Goal: Information Seeking & Learning: Find specific fact

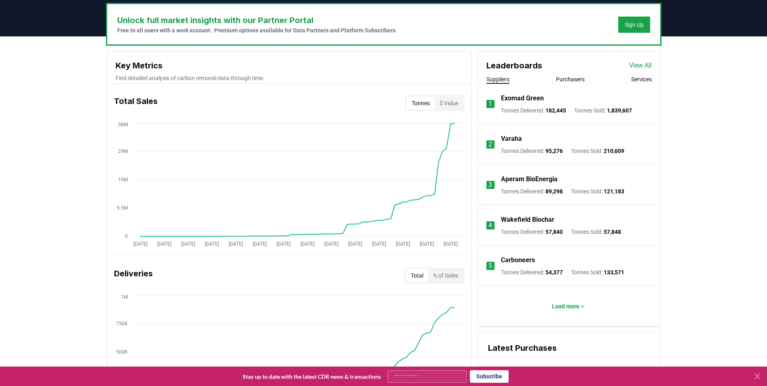
scroll to position [246, 0]
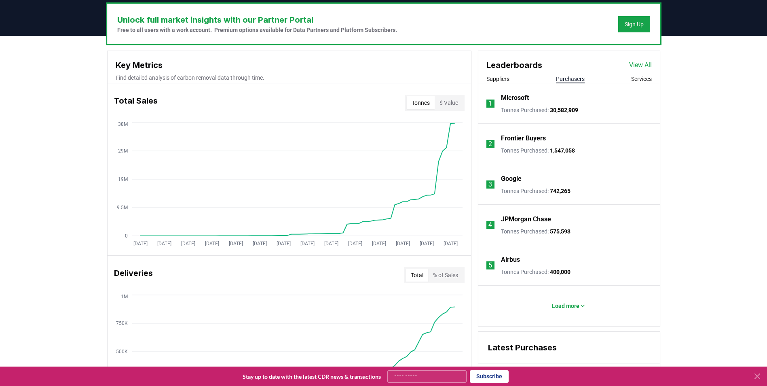
click at [560, 77] on button "Purchasers" at bounding box center [570, 79] width 29 height 8
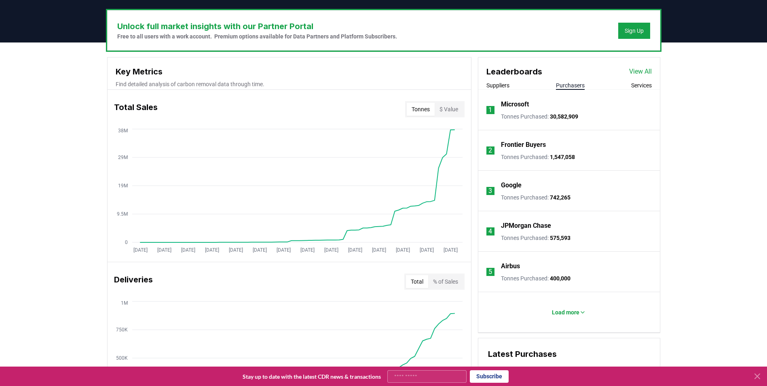
scroll to position [254, 0]
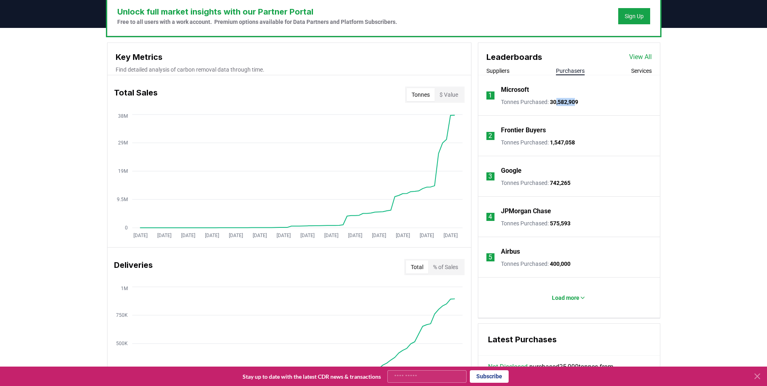
drag, startPoint x: 576, startPoint y: 100, endPoint x: 555, endPoint y: 100, distance: 21.0
click at [555, 100] on span "30,582,909" at bounding box center [564, 102] width 28 height 6
click at [555, 103] on p "Tonnes Purchased : 30,582,909" at bounding box center [539, 102] width 77 height 8
click at [555, 103] on span "30,582,909" at bounding box center [564, 102] width 28 height 6
click at [555, 102] on span "30,582,909" at bounding box center [564, 102] width 28 height 6
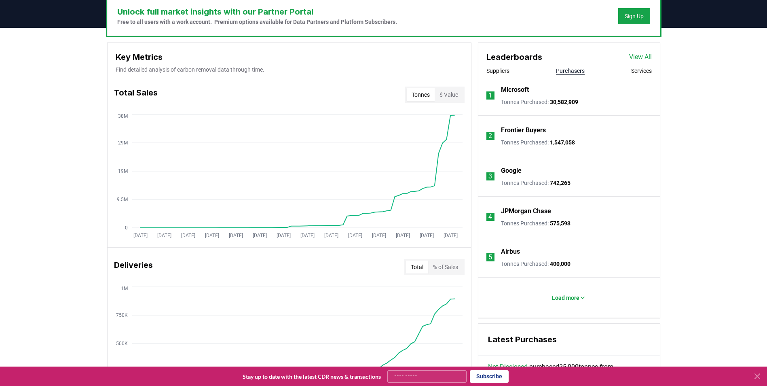
click at [556, 99] on span "30,582,909" at bounding box center [564, 102] width 28 height 6
drag, startPoint x: 548, startPoint y: 103, endPoint x: 583, endPoint y: 103, distance: 34.8
click at [583, 103] on li "1 Microsoft Tonnes Purchased : 30,582,909" at bounding box center [568, 95] width 181 height 40
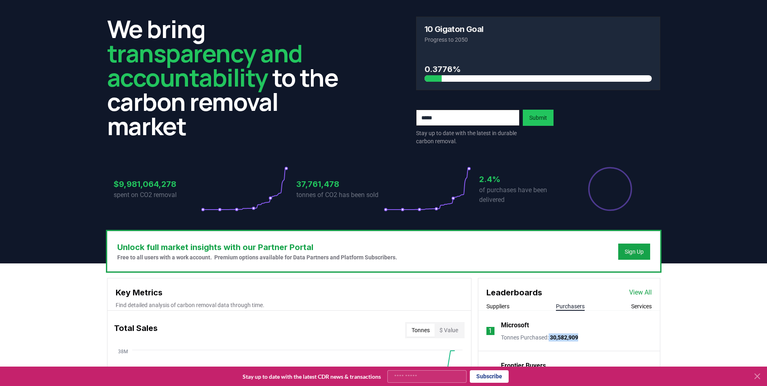
scroll to position [0, 0]
